Goal: Task Accomplishment & Management: Manage account settings

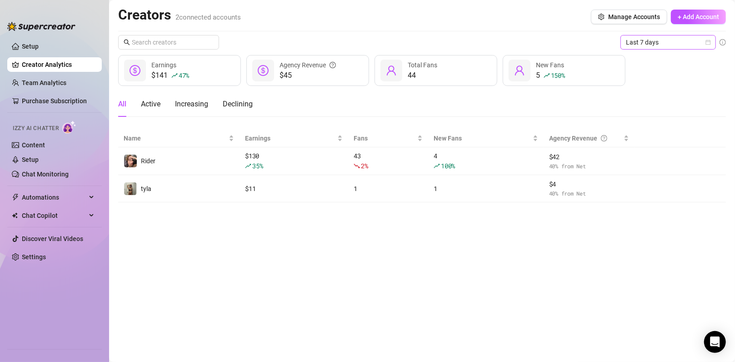
click at [708, 39] on span "Last 7 days" at bounding box center [668, 42] width 85 height 14
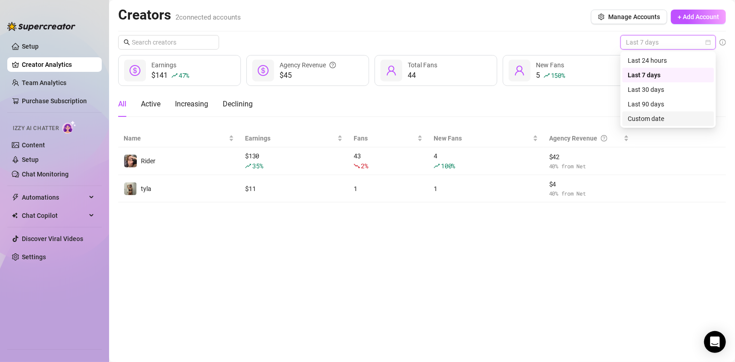
click at [655, 114] on div "Custom date" at bounding box center [668, 119] width 81 height 10
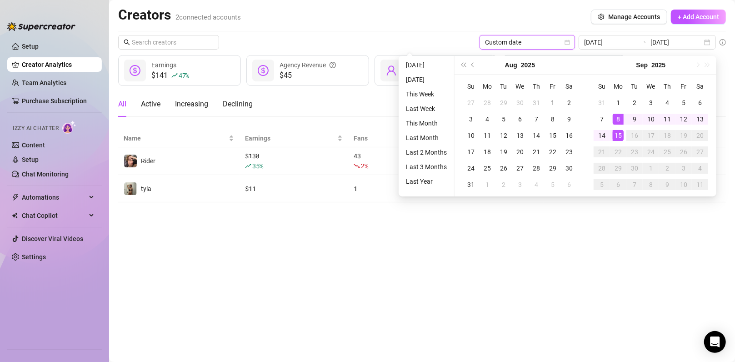
type input "[DATE]"
click at [451, 272] on main "Creators 2 connected accounts Manage Accounts + Add Account Custom date Custom …" at bounding box center [422, 181] width 626 height 362
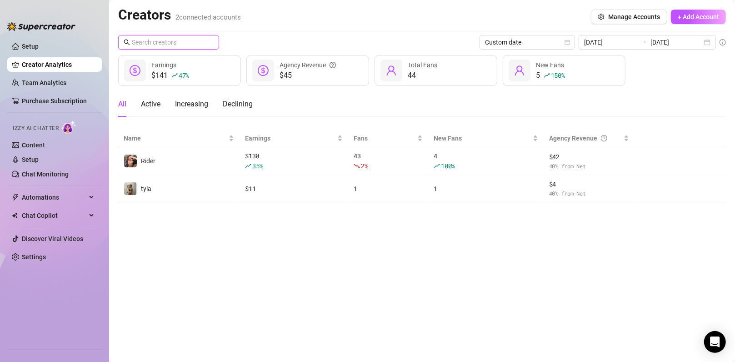
click at [176, 45] on input "text" at bounding box center [169, 42] width 75 height 10
type input "k"
type input "rider"
click at [491, 258] on main "Creators 2 connected accounts Manage Accounts + Add Account rider Custom date […" at bounding box center [422, 181] width 626 height 362
click at [216, 40] on span "rider" at bounding box center [168, 42] width 101 height 15
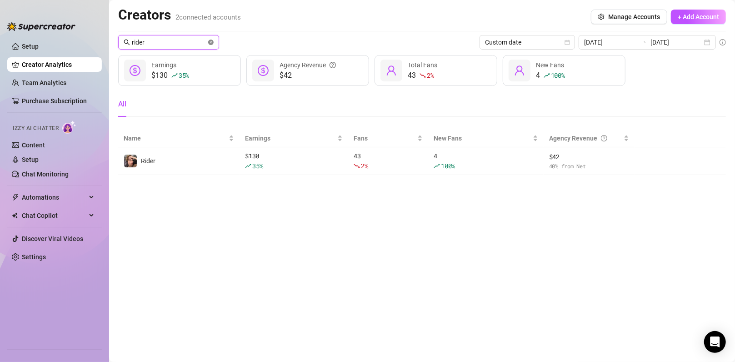
click at [211, 40] on icon "close-circle" at bounding box center [210, 42] width 5 height 5
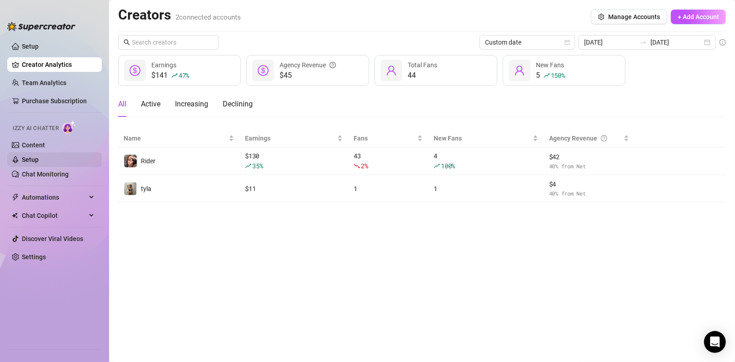
click at [39, 163] on link "Setup" at bounding box center [30, 159] width 17 height 7
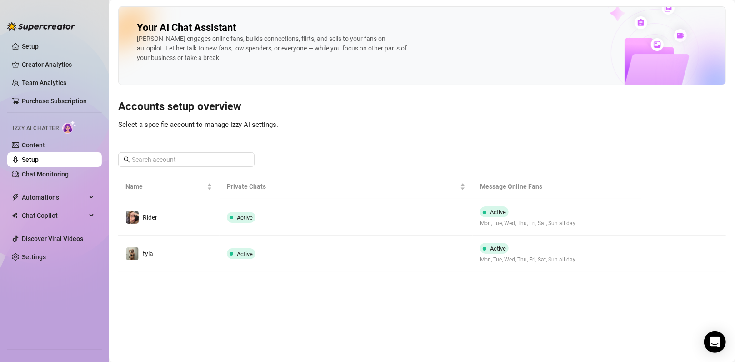
click at [644, 255] on td at bounding box center [683, 253] width 85 height 36
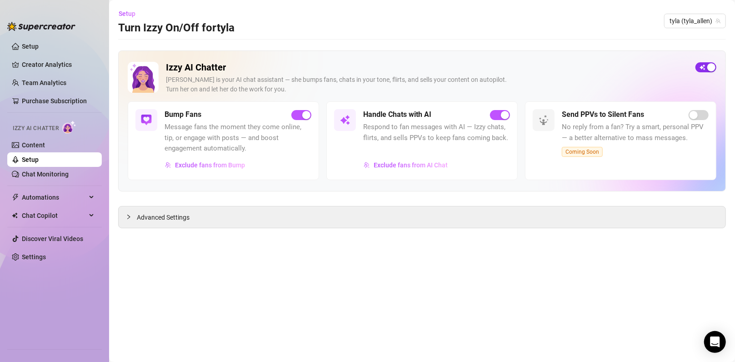
click at [707, 63] on div "button" at bounding box center [711, 67] width 8 height 8
